Goal: Information Seeking & Learning: Learn about a topic

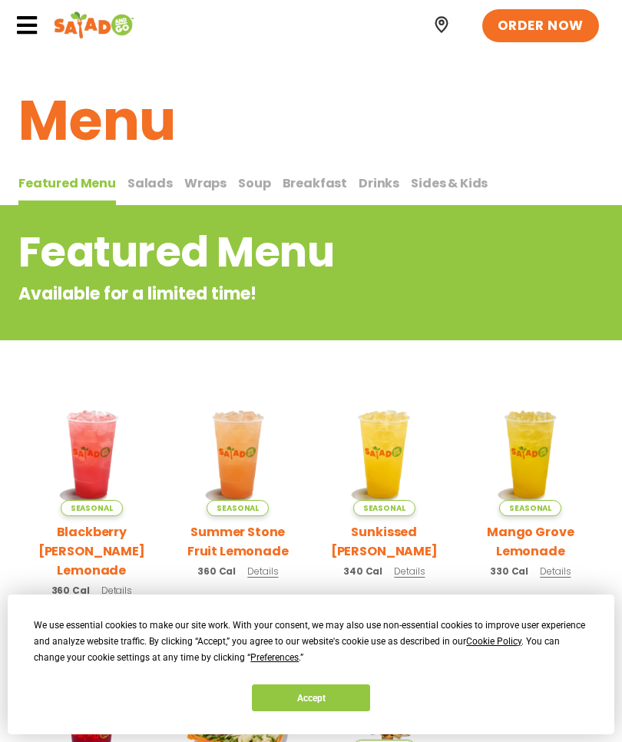
click at [141, 180] on span "Salads" at bounding box center [150, 183] width 45 height 18
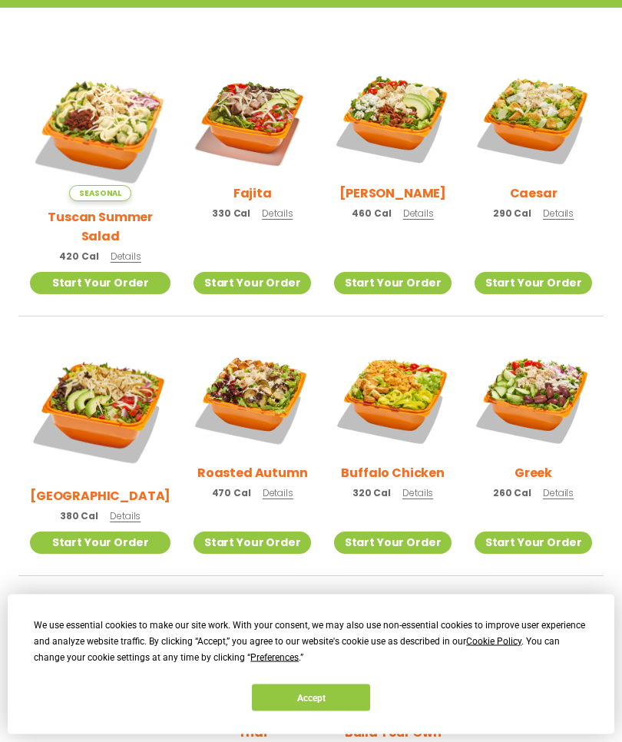
scroll to position [409, 0]
click at [239, 380] on img at bounding box center [253, 399] width 118 height 118
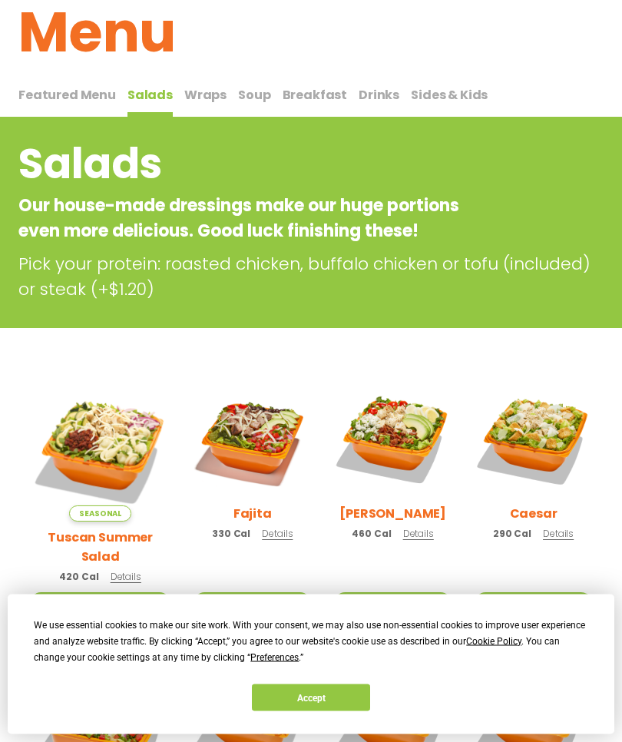
scroll to position [88, 0]
click at [310, 91] on span "Breakfast" at bounding box center [315, 95] width 65 height 18
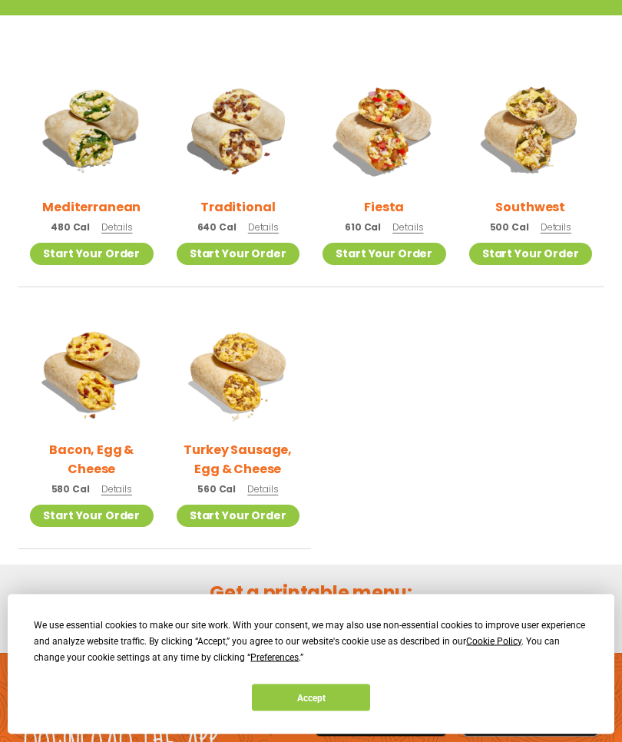
scroll to position [383, 0]
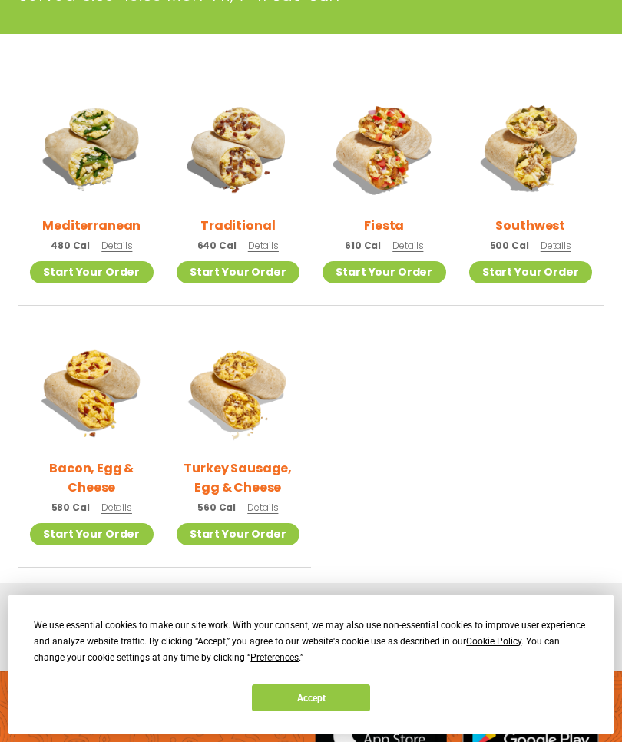
click at [238, 158] on img at bounding box center [239, 148] width 124 height 124
click at [392, 168] on img at bounding box center [385, 148] width 124 height 124
click at [537, 154] on img at bounding box center [532, 148] width 124 height 124
click at [241, 225] on h2 "Traditional" at bounding box center [238, 225] width 75 height 19
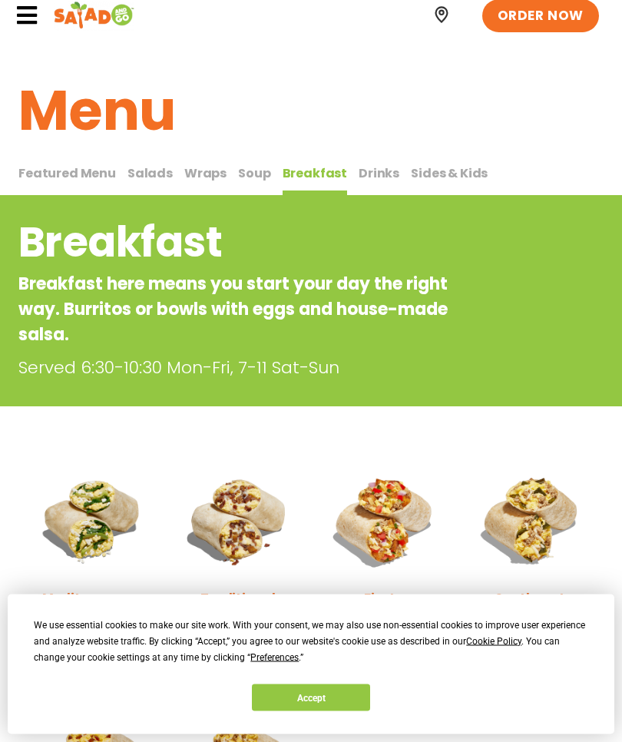
scroll to position [0, 0]
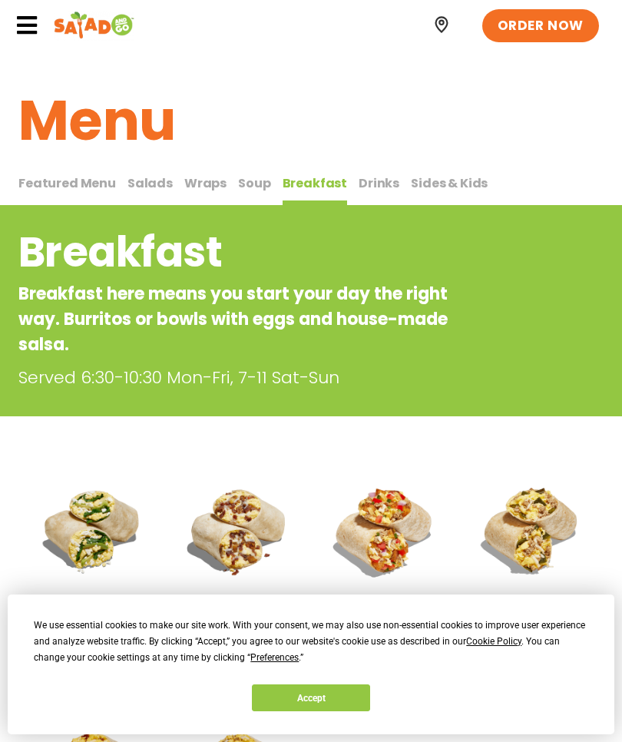
click at [371, 184] on span "Drinks" at bounding box center [379, 183] width 41 height 18
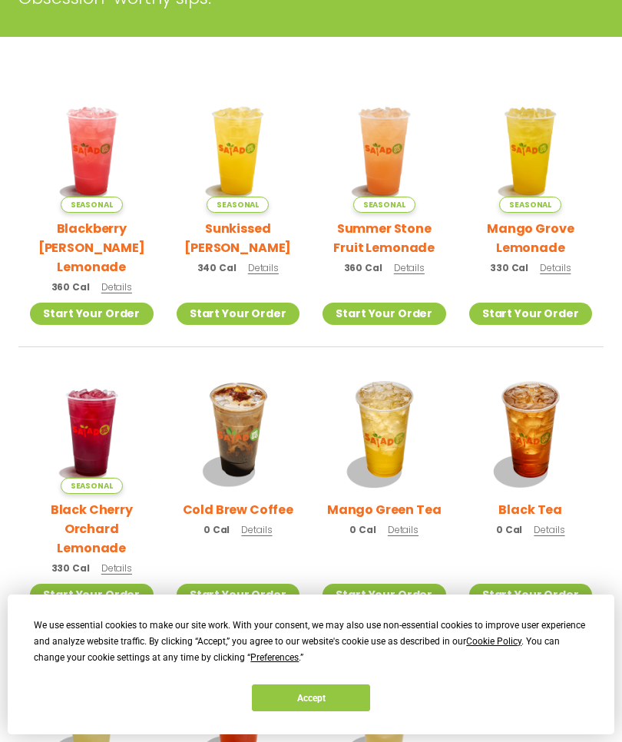
scroll to position [328, 0]
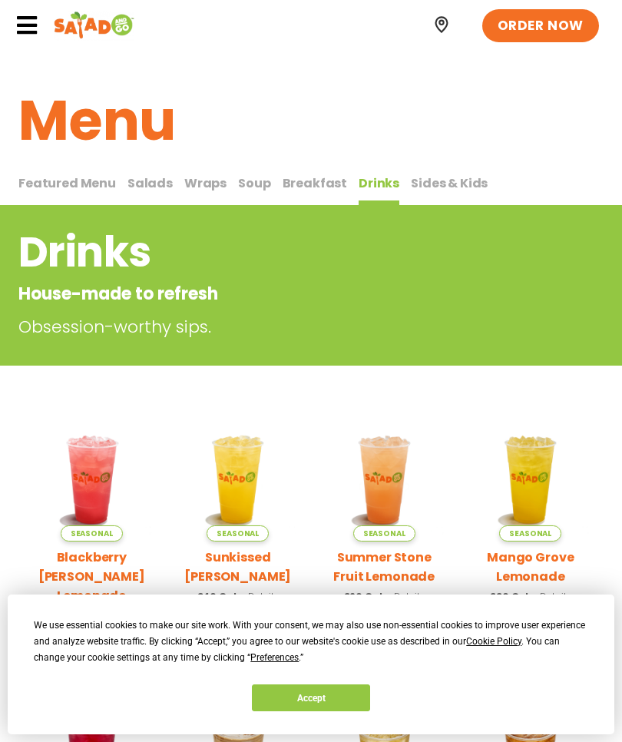
click at [195, 181] on span "Wraps" at bounding box center [205, 183] width 42 height 18
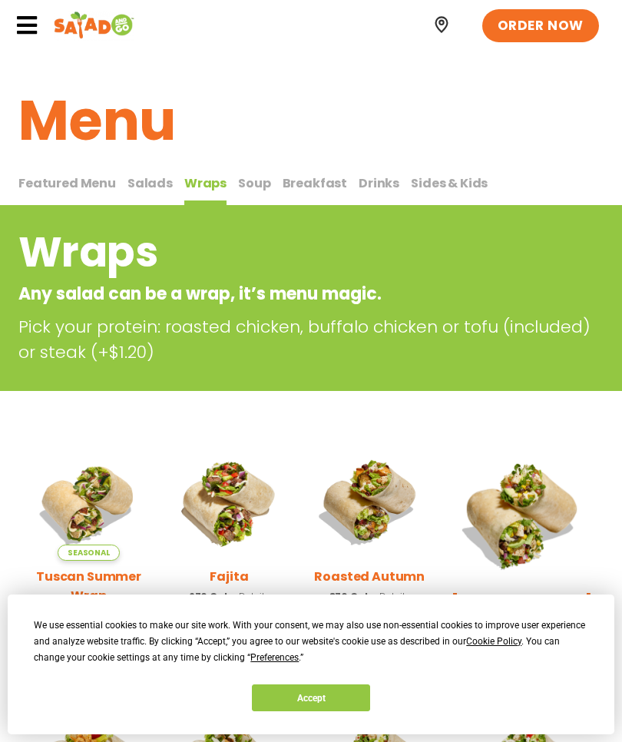
click at [299, 179] on span "Breakfast" at bounding box center [315, 183] width 65 height 18
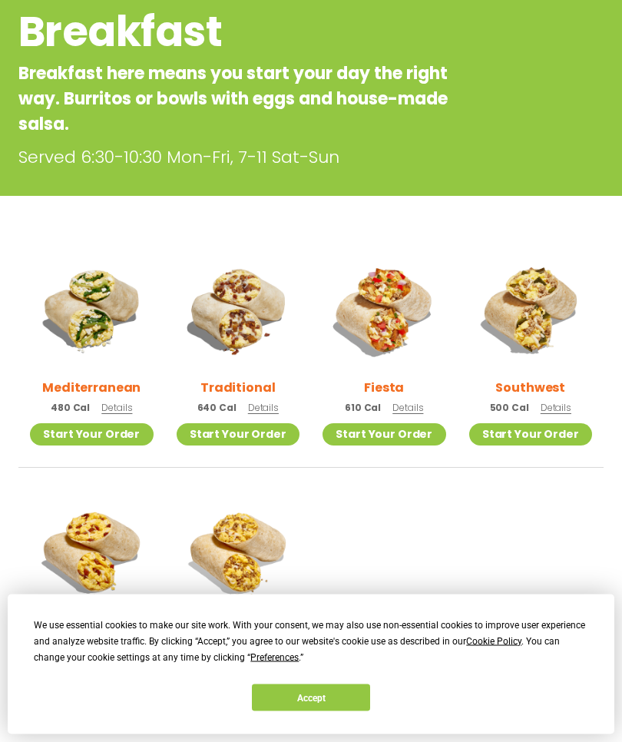
scroll to position [221, 0]
click at [242, 318] on img at bounding box center [239, 310] width 124 height 124
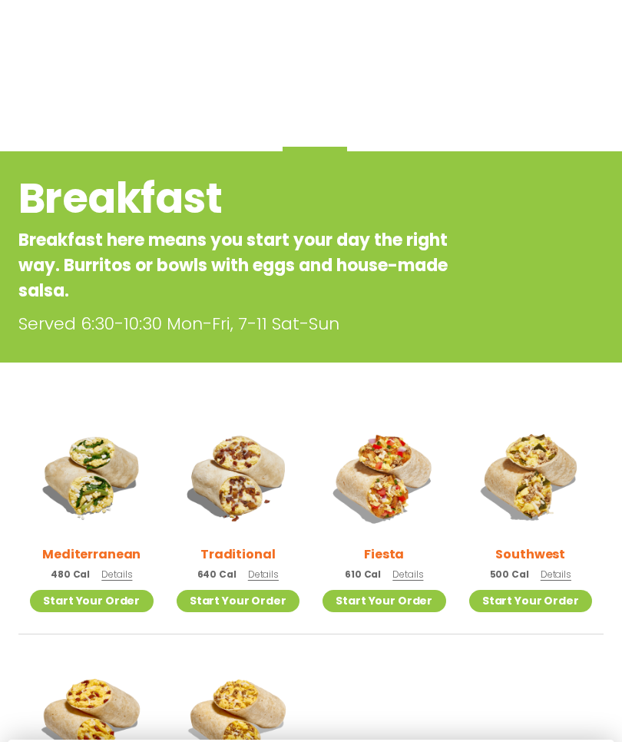
scroll to position [0, 0]
